Goal: Task Accomplishment & Management: Use online tool/utility

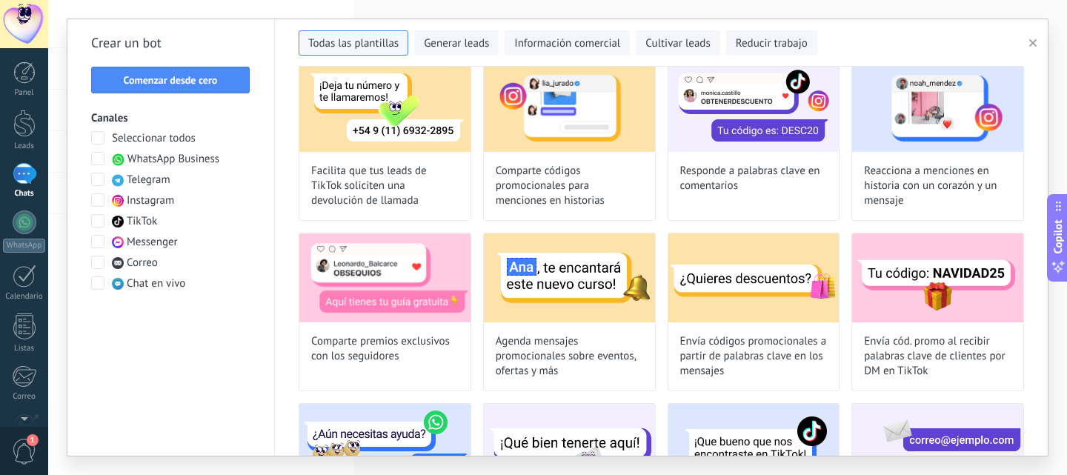
scroll to position [222, 0]
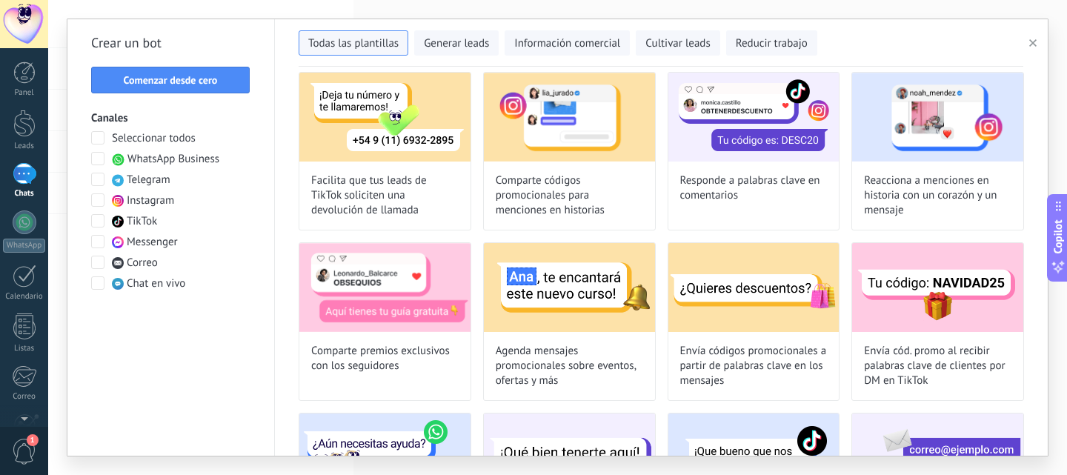
click at [1036, 42] on icon "button" at bounding box center [1033, 42] width 7 height 7
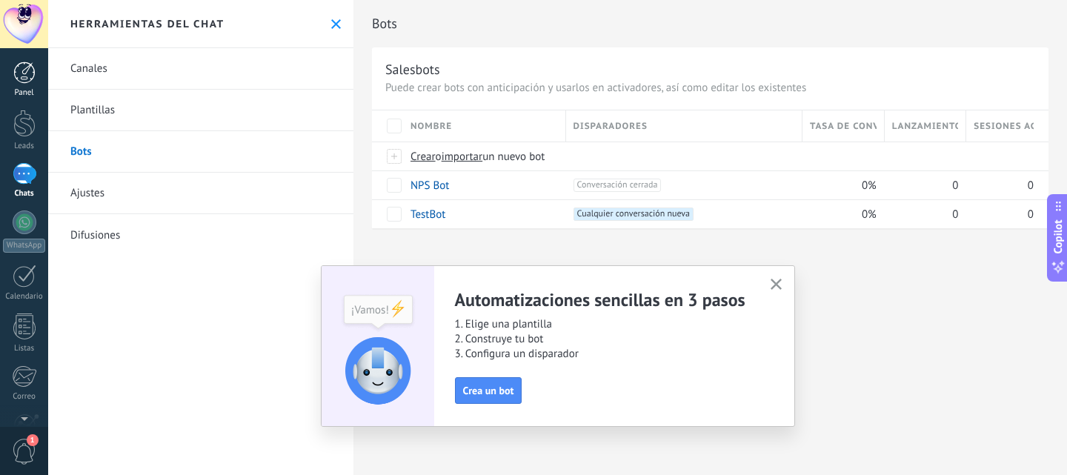
click at [22, 81] on div at bounding box center [24, 73] width 22 height 22
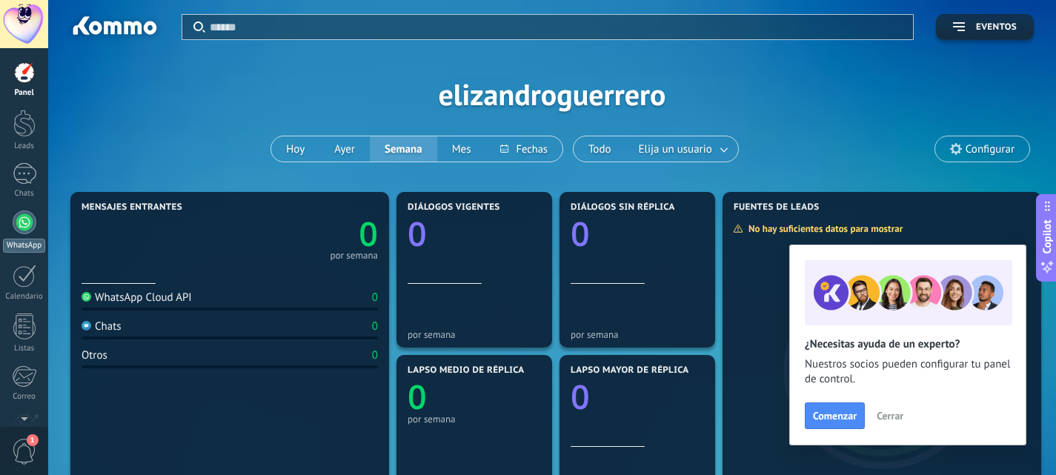
click at [30, 229] on div at bounding box center [25, 223] width 24 height 24
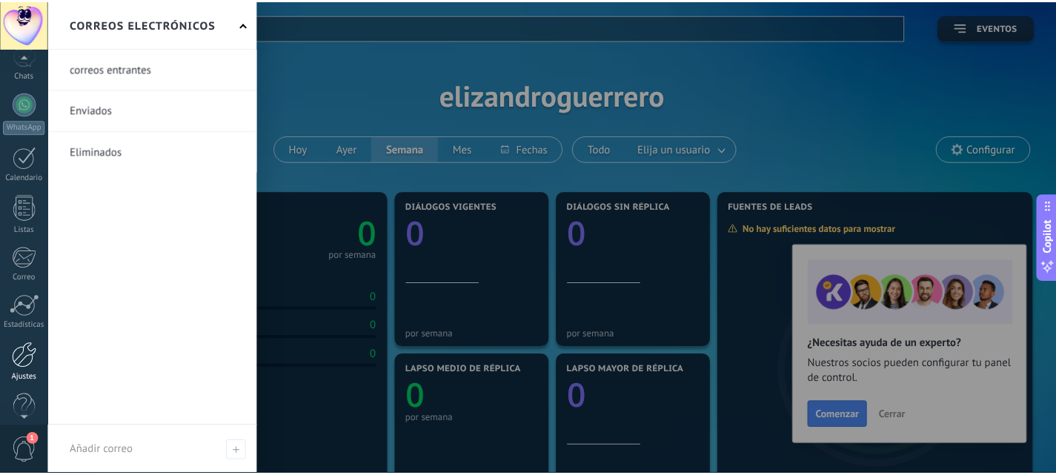
scroll to position [142, 0]
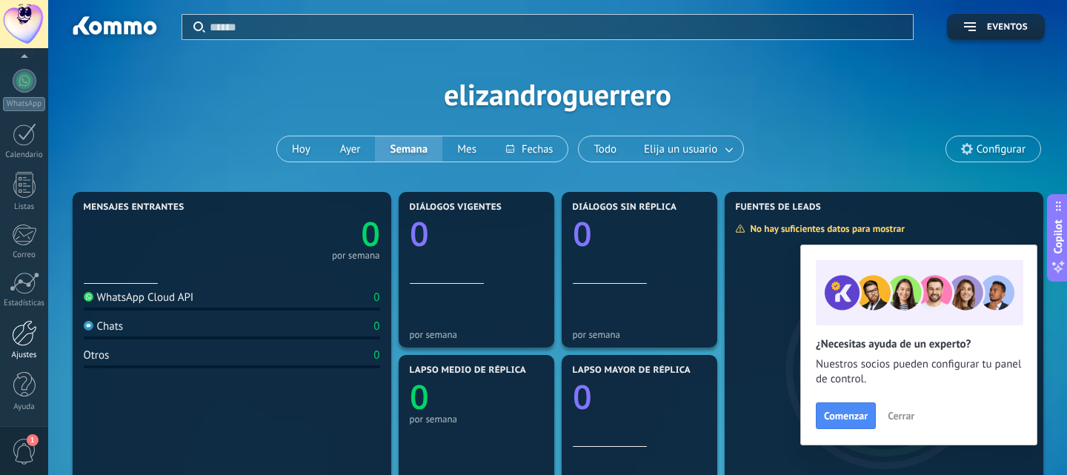
click at [33, 337] on div at bounding box center [24, 333] width 25 height 26
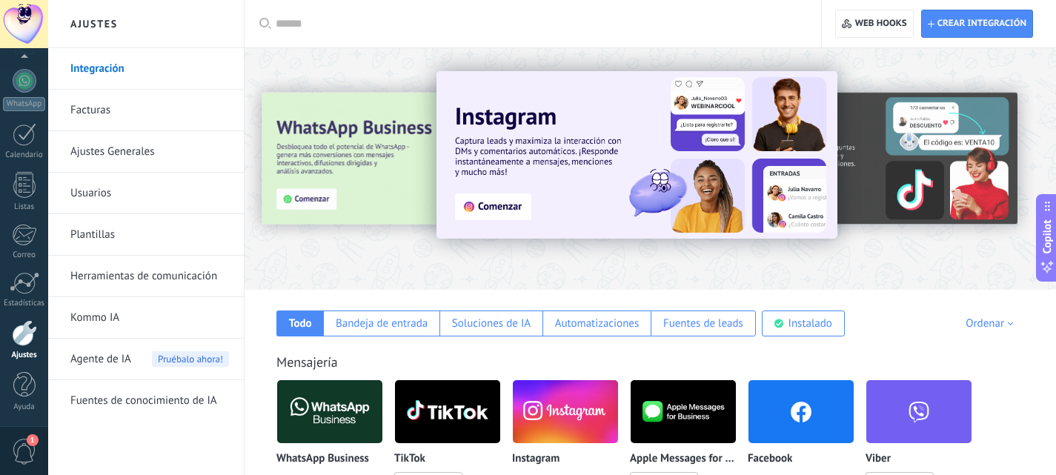
click at [166, 276] on link "Herramientas de comunicación" at bounding box center [149, 277] width 159 height 42
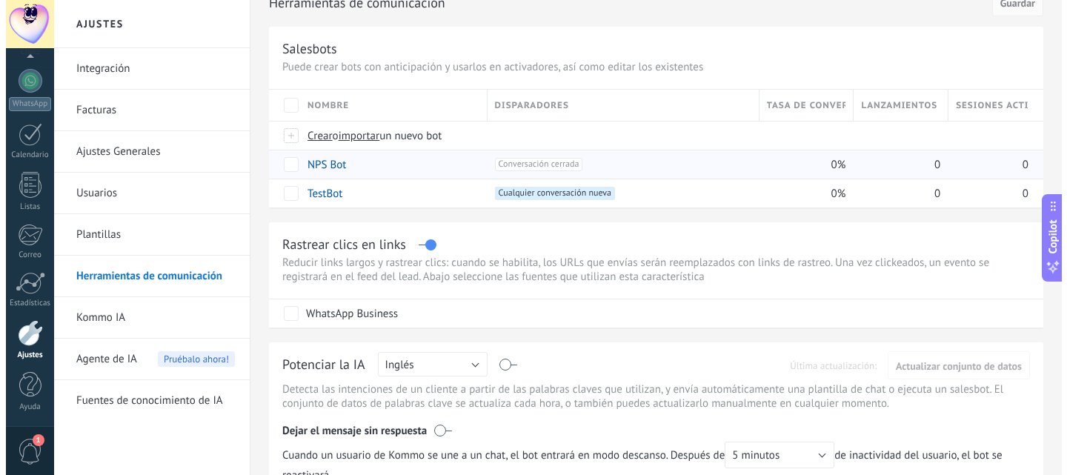
scroll to position [18, 0]
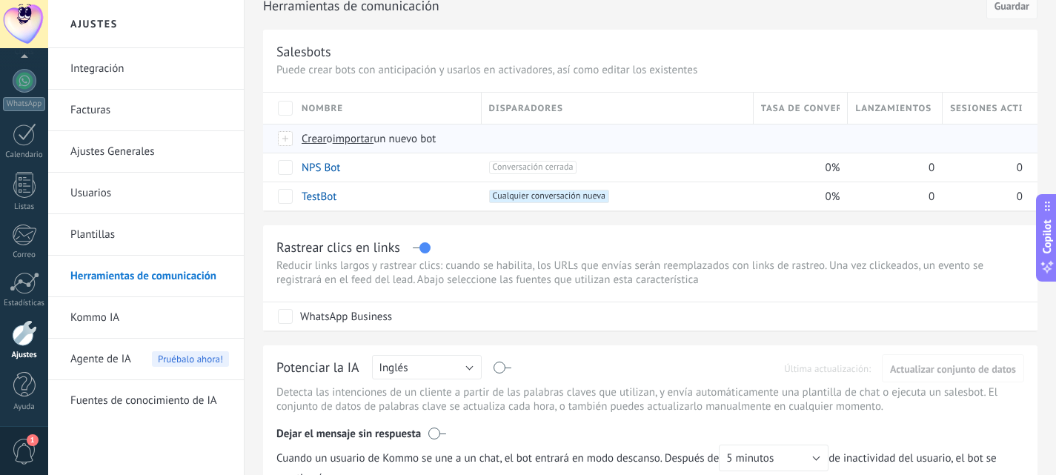
click at [312, 139] on span "Crear" at bounding box center [314, 139] width 25 height 14
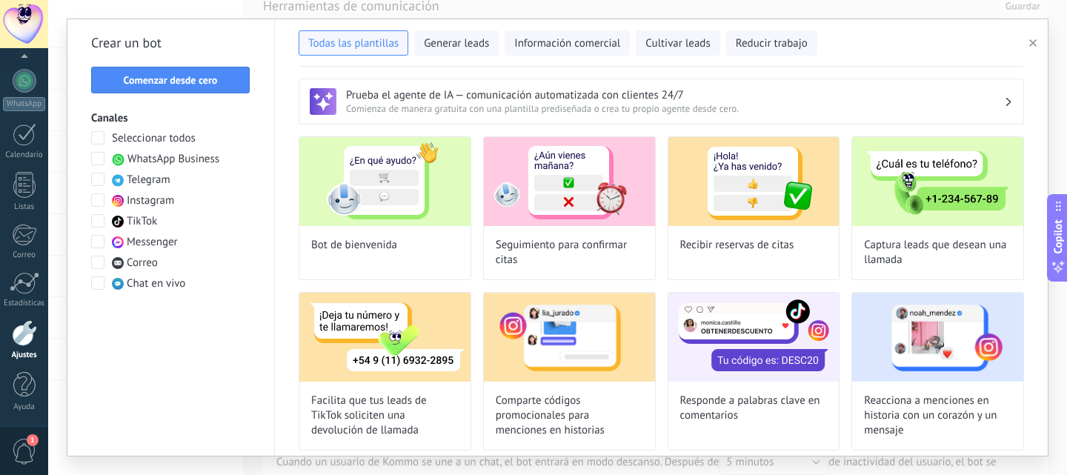
click at [180, 159] on span "WhatsApp Business" at bounding box center [173, 159] width 92 height 15
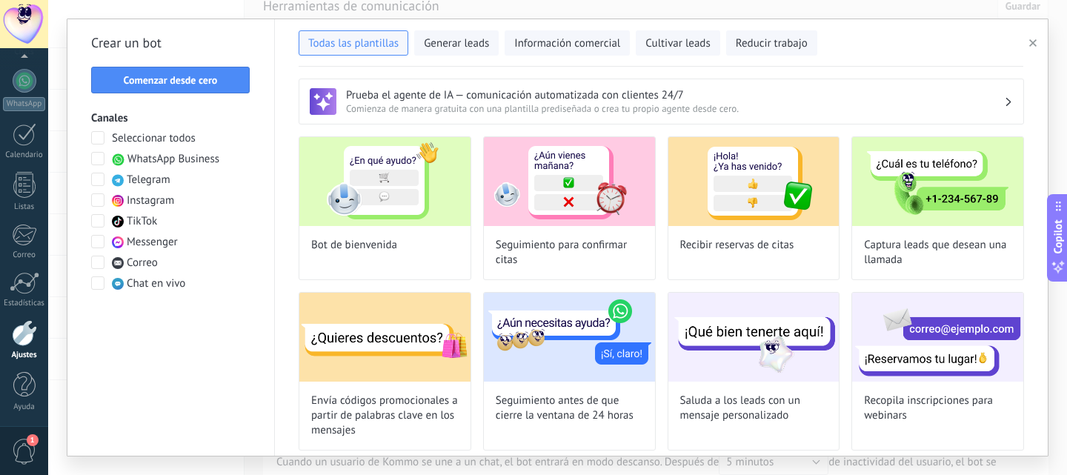
click at [180, 159] on span "WhatsApp Business" at bounding box center [173, 159] width 92 height 15
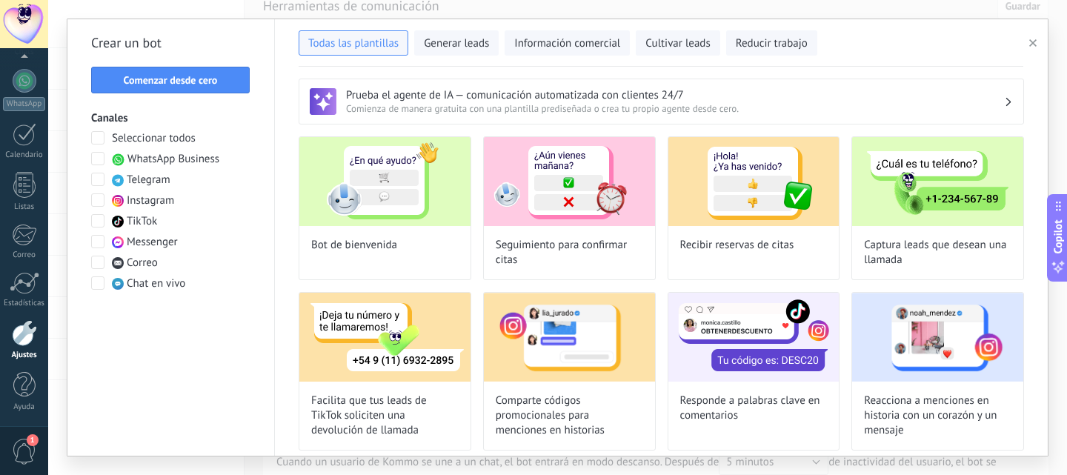
click at [180, 159] on span "WhatsApp Business" at bounding box center [173, 159] width 92 height 15
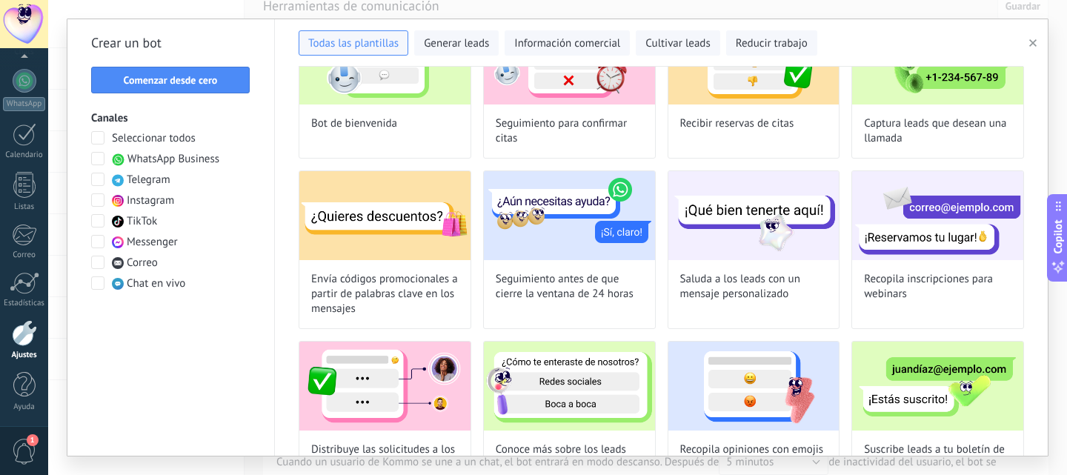
scroll to position [36, 0]
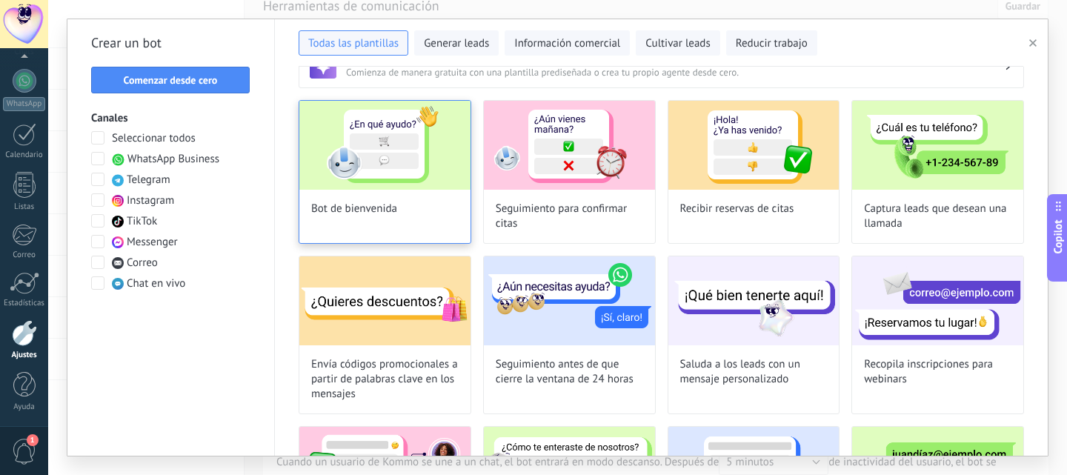
click at [422, 198] on div "Bot de bienvenida" at bounding box center [385, 172] width 173 height 144
type input "**********"
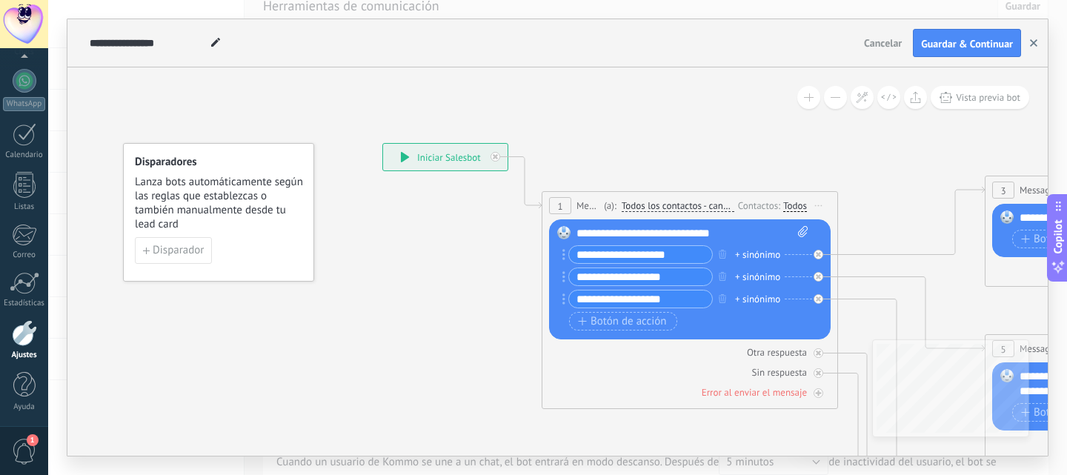
click at [1034, 42] on icon "button" at bounding box center [1033, 42] width 7 height 7
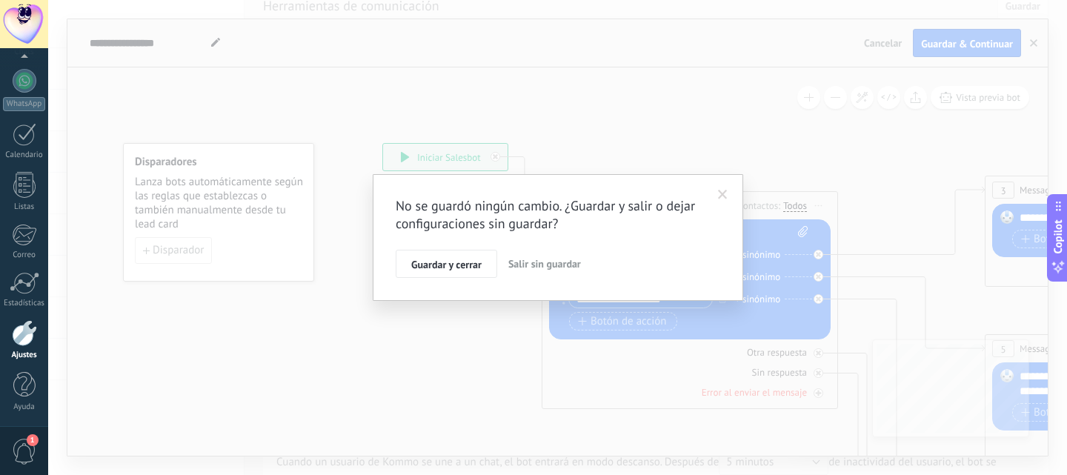
click at [529, 263] on span "Salir sin guardar" at bounding box center [545, 263] width 73 height 13
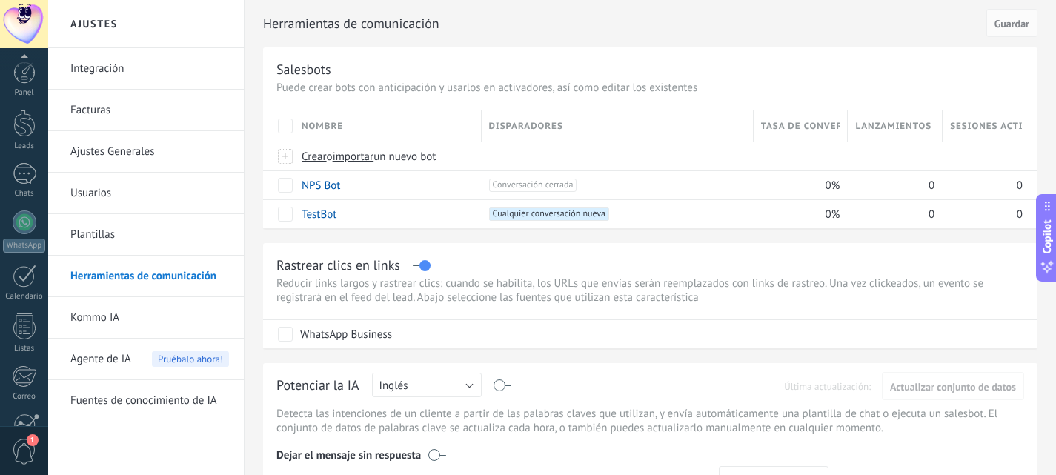
scroll to position [142, 0]
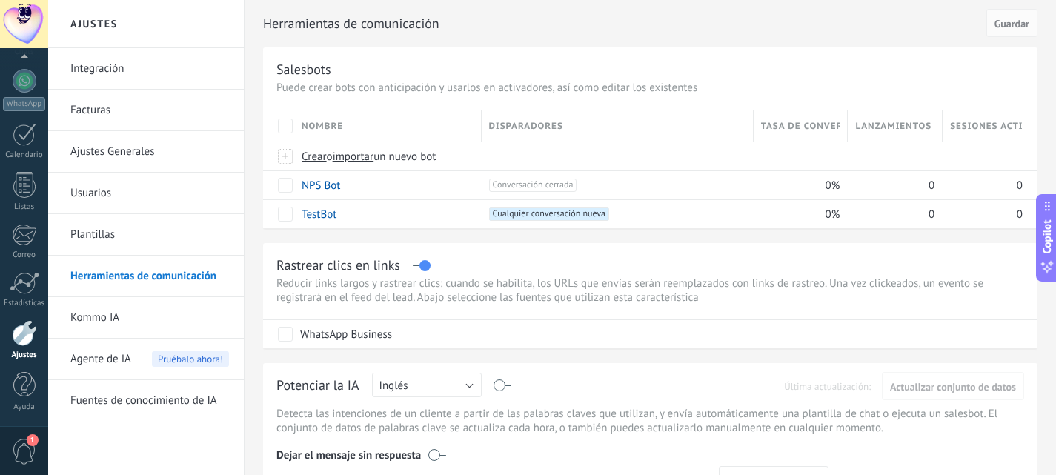
click at [117, 67] on link "Integración" at bounding box center [149, 69] width 159 height 42
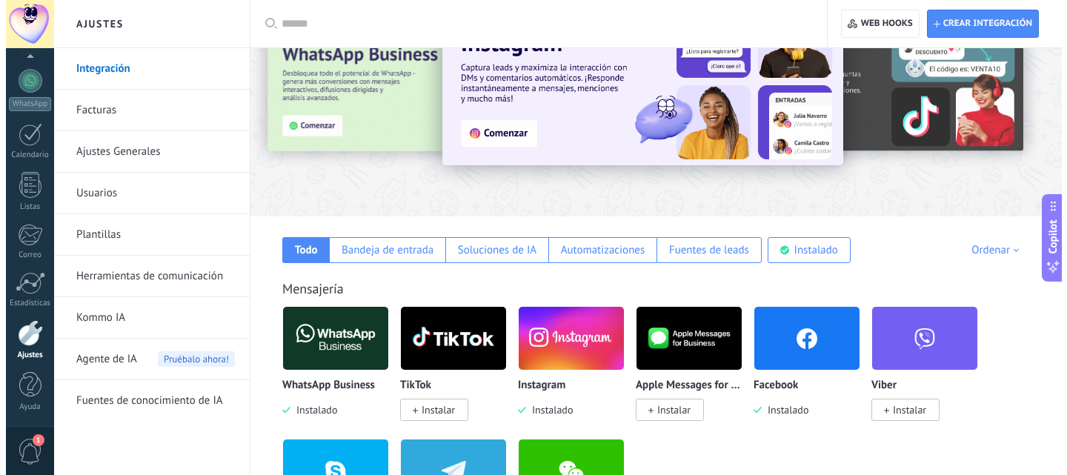
scroll to position [74, 0]
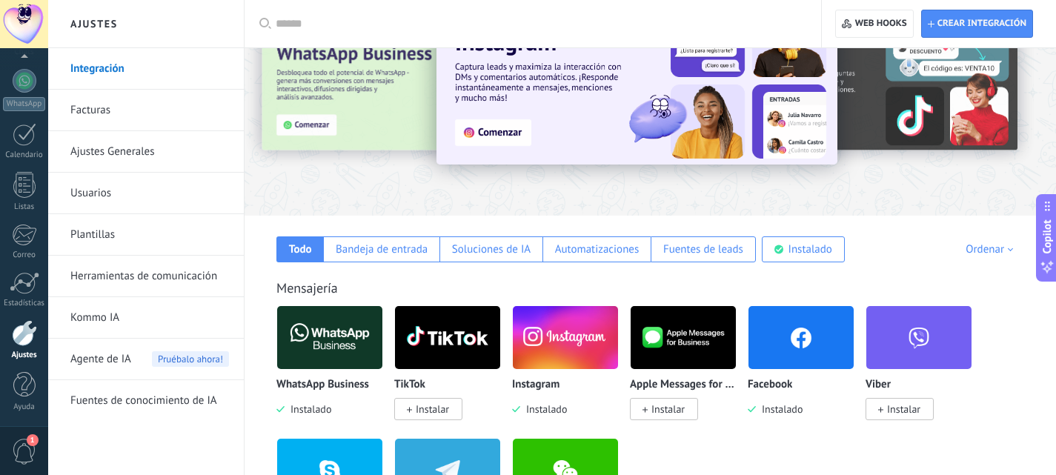
click at [342, 329] on img at bounding box center [329, 338] width 105 height 72
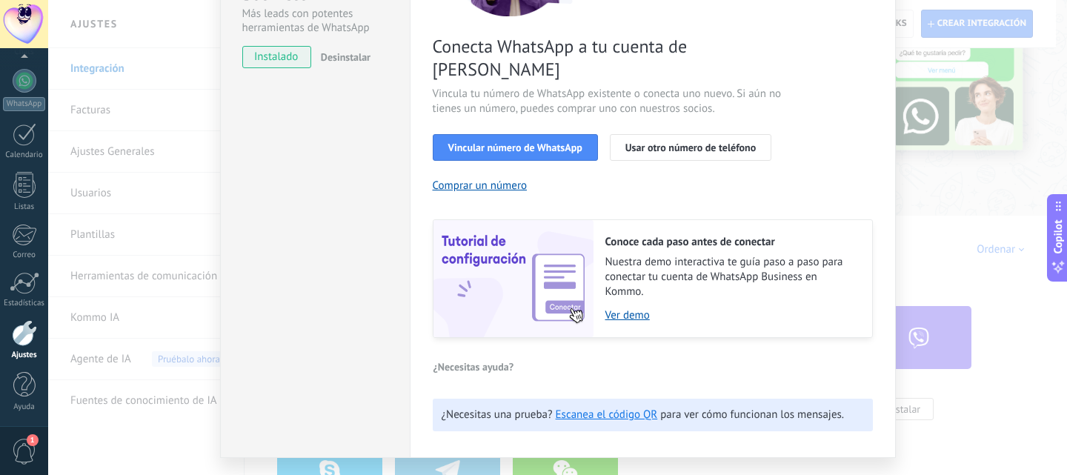
scroll to position [222, 0]
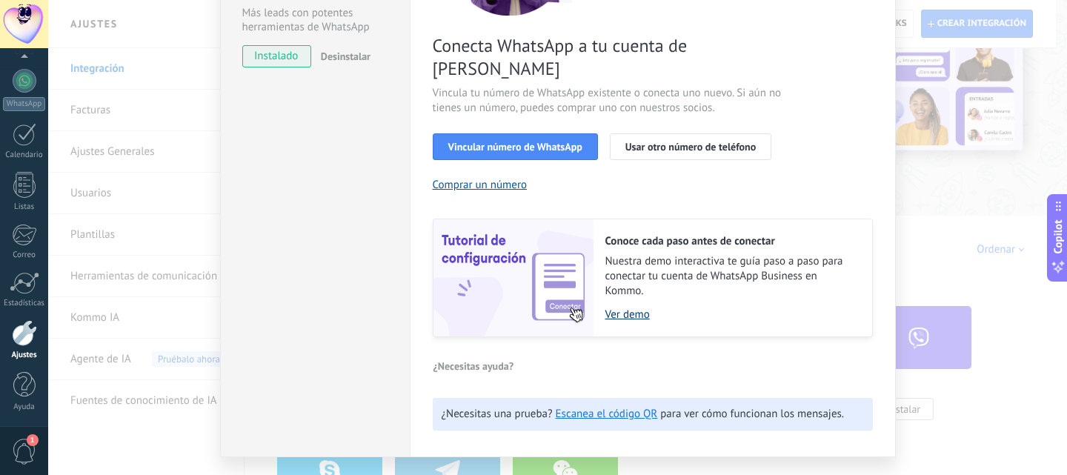
click at [623, 308] on link "Ver demo" at bounding box center [732, 315] width 252 height 14
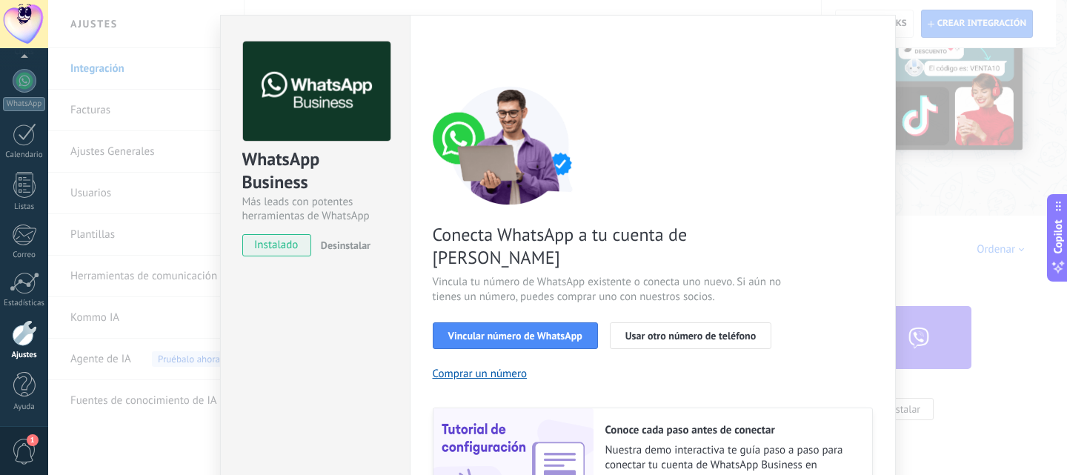
scroll to position [74, 0]
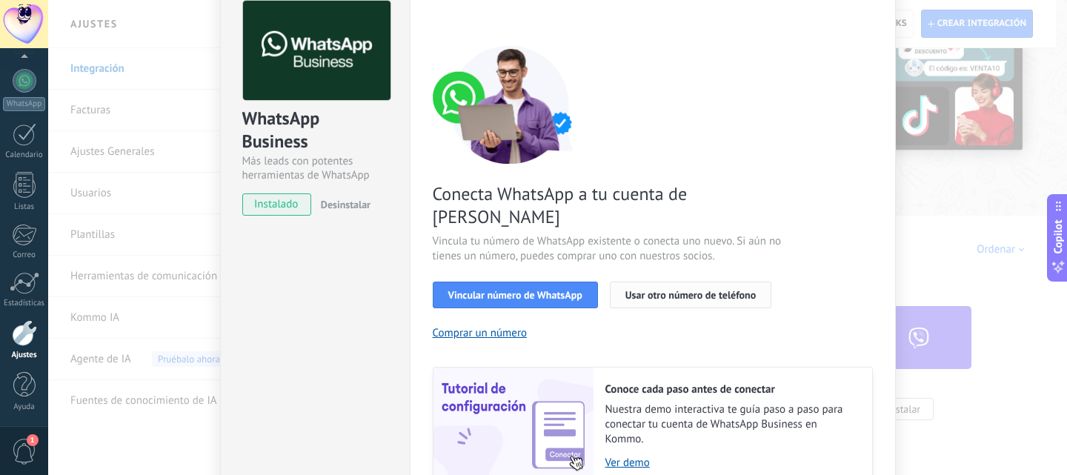
click at [675, 290] on span "Usar otro número de teléfono" at bounding box center [691, 295] width 130 height 10
